Goal: Information Seeking & Learning: Check status

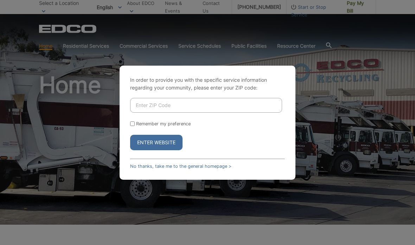
click at [222, 105] on input "Enter ZIP Code" at bounding box center [206, 105] width 152 height 15
type input "0"
type input "90755"
click at [130, 135] on button "Enter Website" at bounding box center [156, 142] width 52 height 15
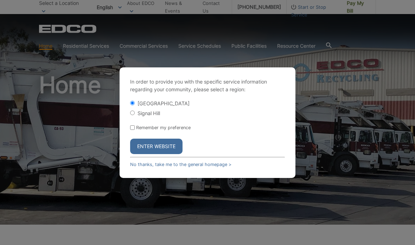
click at [137, 112] on div "Signal Hill" at bounding box center [207, 113] width 155 height 7
click at [133, 112] on input "Signal Hill" at bounding box center [132, 113] width 5 height 5
radio input "true"
click at [150, 146] on button "Enter Website" at bounding box center [156, 146] width 52 height 15
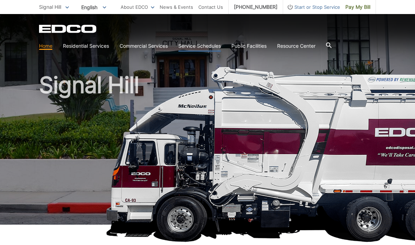
click at [205, 46] on link "Service Schedules" at bounding box center [199, 46] width 43 height 8
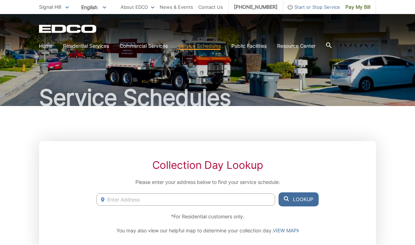
scroll to position [28, 0]
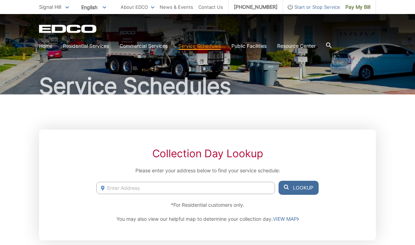
click at [214, 189] on input "Enter Address" at bounding box center [185, 188] width 179 height 12
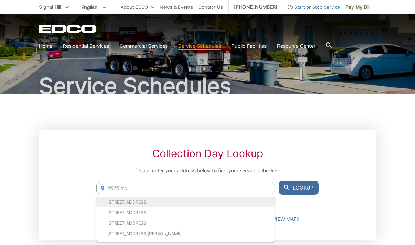
click at [206, 204] on li "[STREET_ADDRESS]" at bounding box center [185, 202] width 179 height 11
type input "[STREET_ADDRESS]"
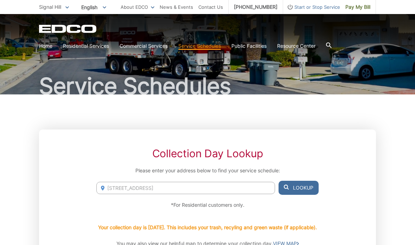
click at [299, 189] on button "Lookup" at bounding box center [298, 188] width 40 height 14
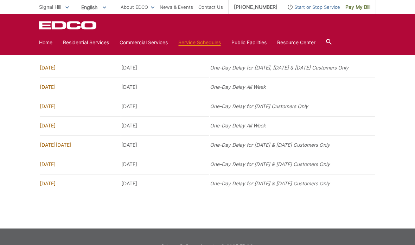
scroll to position [541, 0]
